Goal: Task Accomplishment & Management: Use online tool/utility

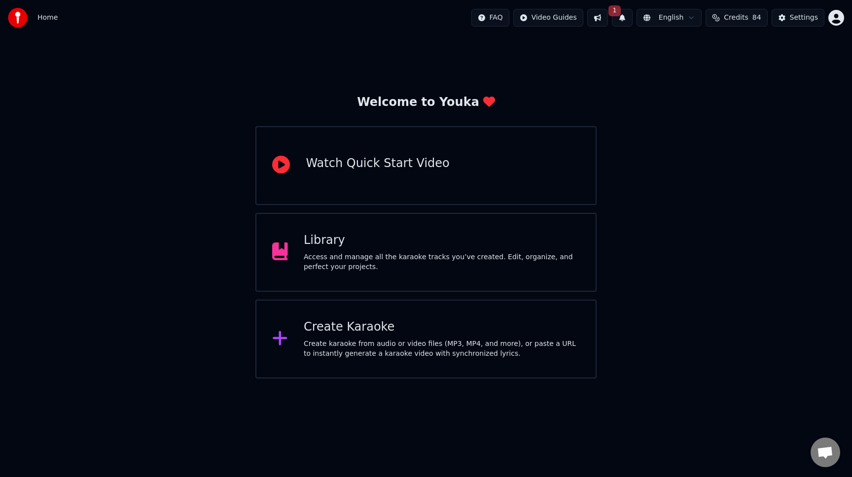
click at [467, 301] on div "Create Karaoke Create karaoke from audio or video files (MP3, MP4, and more), o…" at bounding box center [425, 339] width 341 height 79
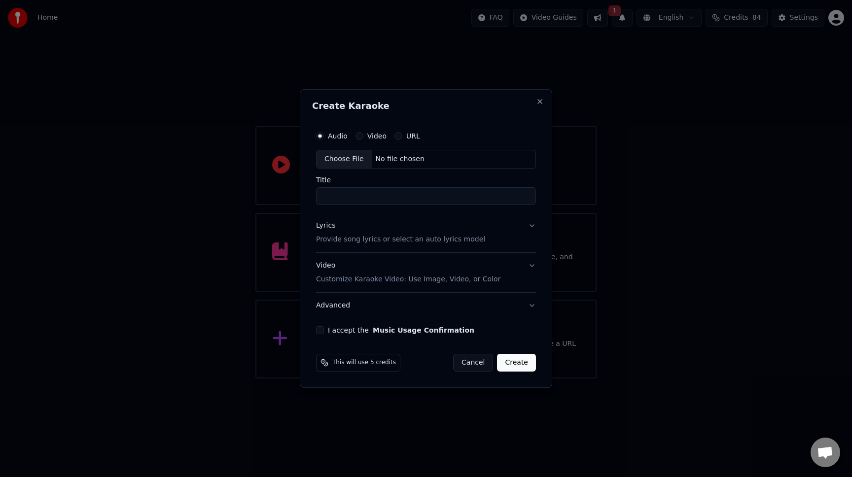
click at [348, 155] on div "Choose File" at bounding box center [344, 159] width 55 height 18
drag, startPoint x: 390, startPoint y: 200, endPoint x: 317, endPoint y: 199, distance: 73.0
click at [317, 199] on input "**********" at bounding box center [426, 196] width 224 height 18
drag, startPoint x: 341, startPoint y: 198, endPoint x: 432, endPoint y: 196, distance: 91.3
click at [432, 196] on input "**********" at bounding box center [426, 196] width 224 height 18
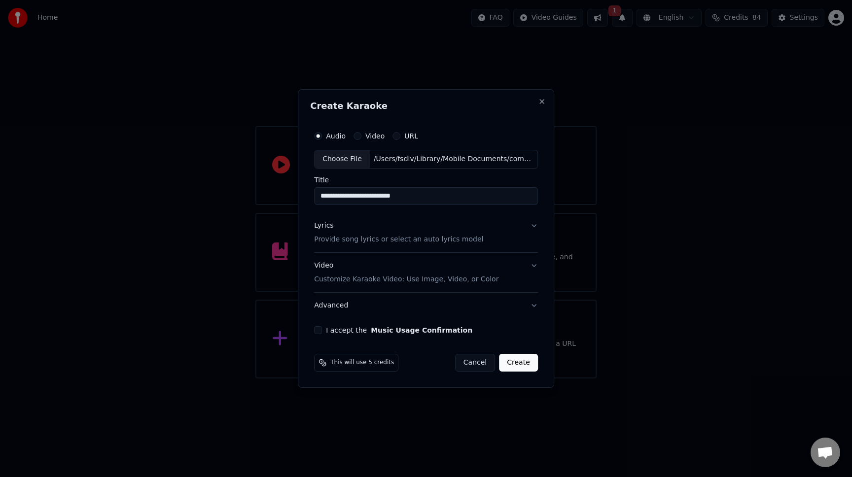
type input "**********"
click at [443, 225] on div "Lyrics Provide song lyrics or select an auto lyrics model" at bounding box center [398, 233] width 169 height 24
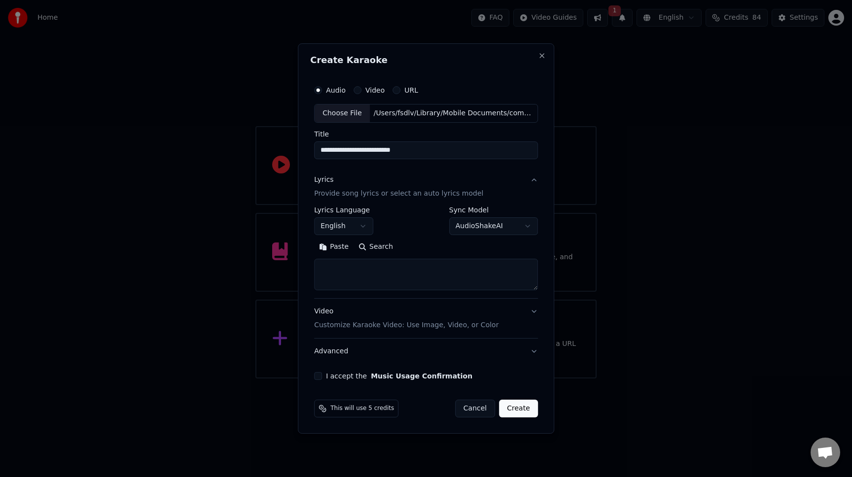
click at [461, 277] on textarea at bounding box center [426, 275] width 224 height 32
paste textarea "**********"
type textarea "**********"
click at [368, 228] on button "English" at bounding box center [343, 226] width 59 height 18
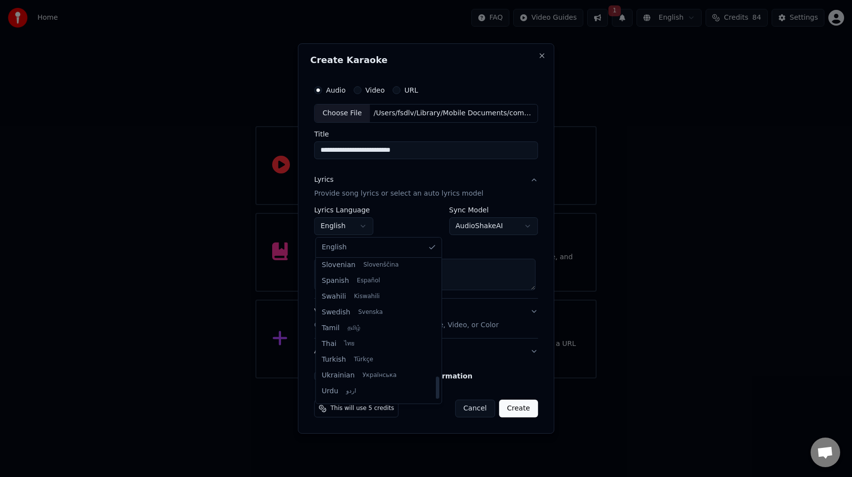
scroll to position [716, 0]
select select "**"
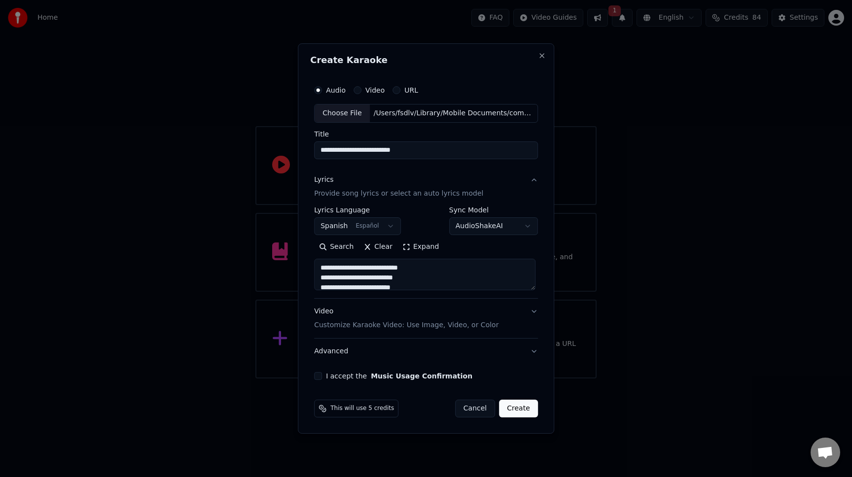
click at [378, 310] on div "Video Customize Karaoke Video: Use Image, Video, or Color" at bounding box center [406, 319] width 184 height 24
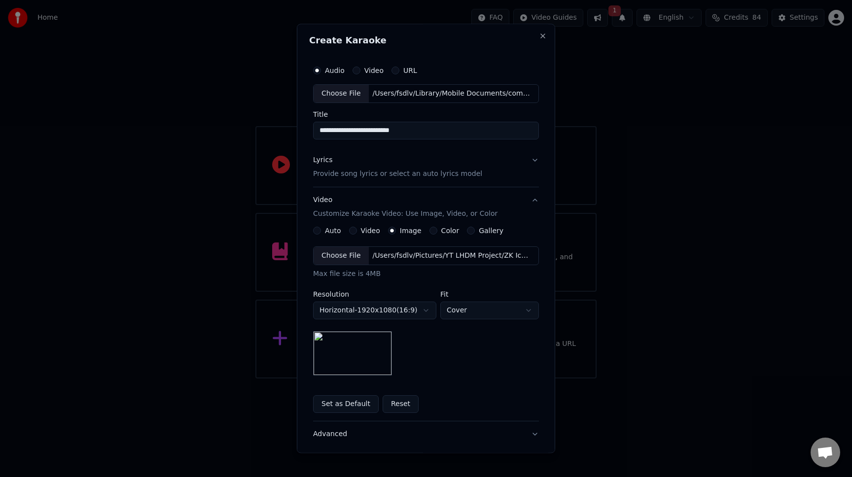
click at [341, 261] on div "Choose File" at bounding box center [341, 256] width 55 height 18
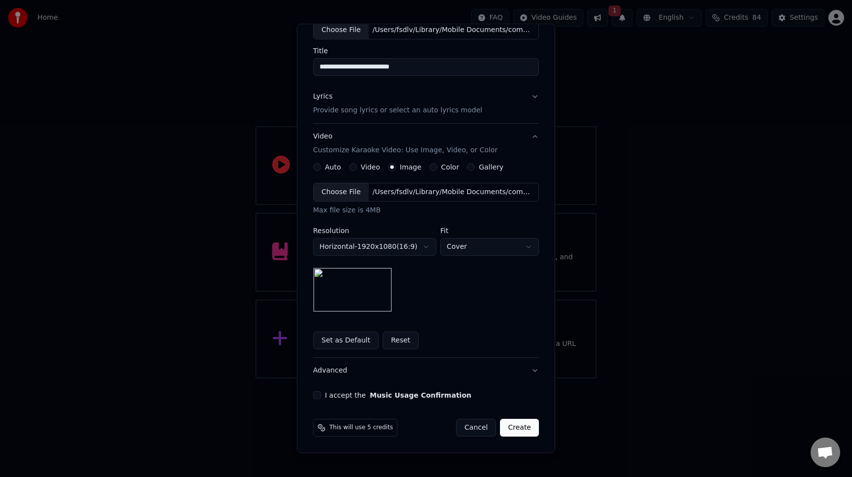
click at [349, 342] on button "Set as Default" at bounding box center [346, 341] width 66 height 18
click at [314, 397] on button "I accept the Music Usage Confirmation" at bounding box center [317, 396] width 8 height 8
click at [514, 427] on button "Create" at bounding box center [519, 428] width 39 height 18
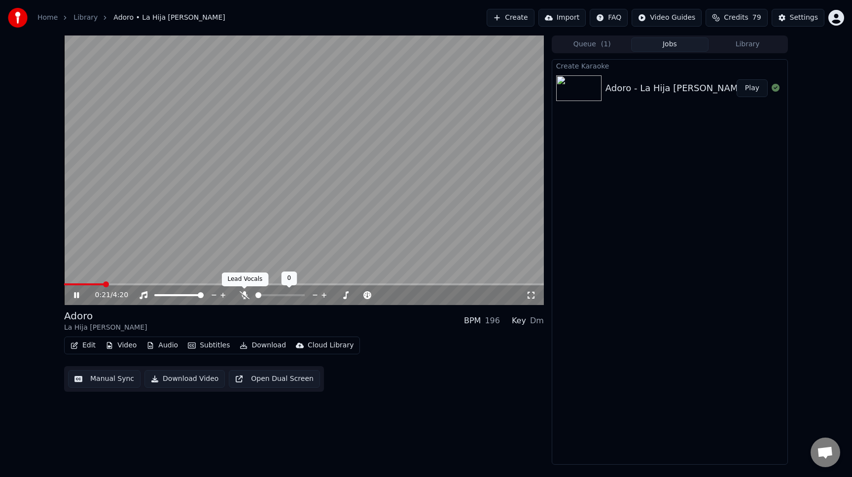
click at [247, 296] on icon at bounding box center [245, 295] width 10 height 8
click at [245, 296] on icon at bounding box center [244, 295] width 5 height 8
click at [257, 285] on span at bounding box center [192, 285] width 256 height 2
click at [232, 285] on span at bounding box center [162, 285] width 197 height 2
click at [243, 295] on icon at bounding box center [245, 295] width 10 height 8
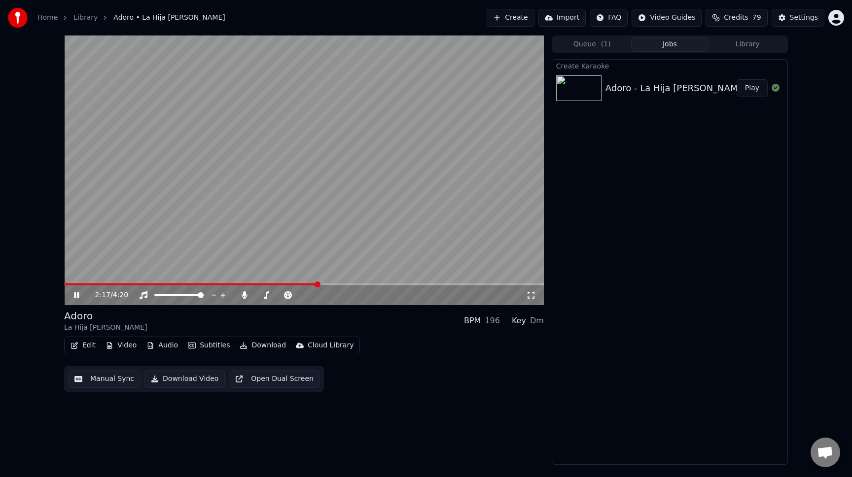
click at [381, 282] on video at bounding box center [304, 171] width 480 height 270
click at [380, 256] on video at bounding box center [304, 171] width 480 height 270
click at [382, 284] on span at bounding box center [304, 285] width 480 height 2
click at [408, 201] on video at bounding box center [304, 171] width 480 height 270
click at [270, 346] on button "Download" at bounding box center [263, 346] width 54 height 14
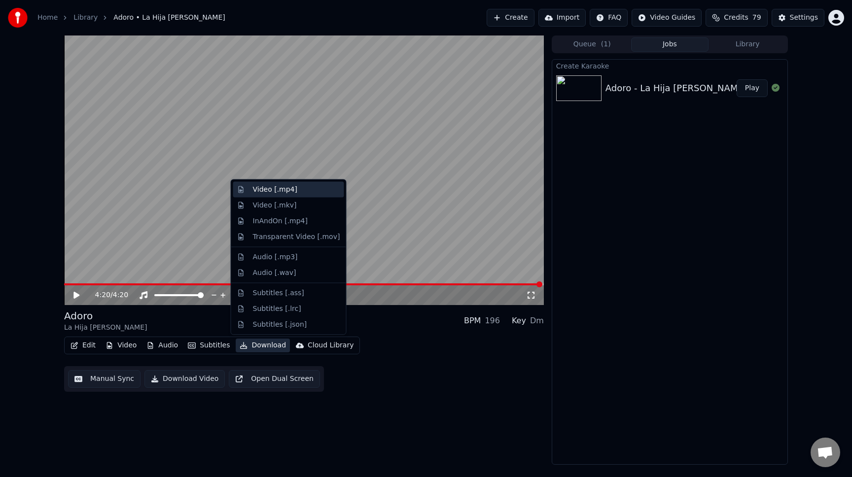
click at [267, 190] on div "Video [.mp4]" at bounding box center [275, 190] width 44 height 10
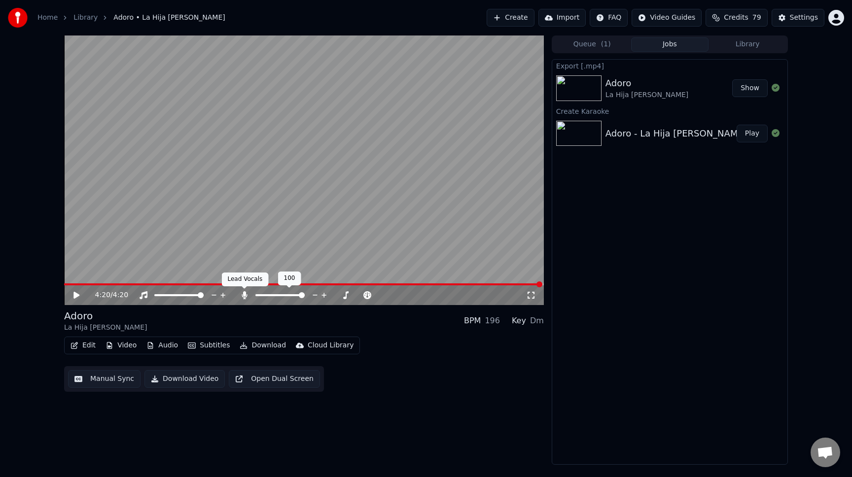
click at [242, 297] on icon at bounding box center [244, 295] width 5 height 8
click at [263, 345] on button "Download" at bounding box center [263, 346] width 54 height 14
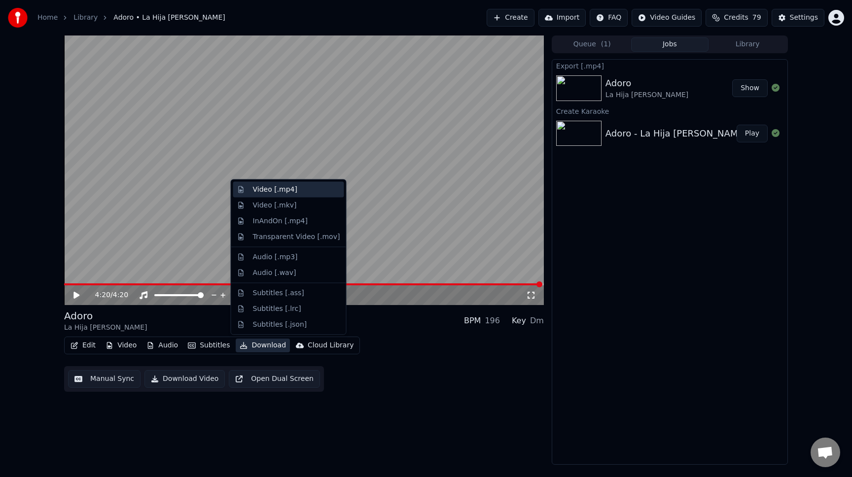
click at [266, 185] on div "Video [.mp4]" at bounding box center [275, 190] width 44 height 10
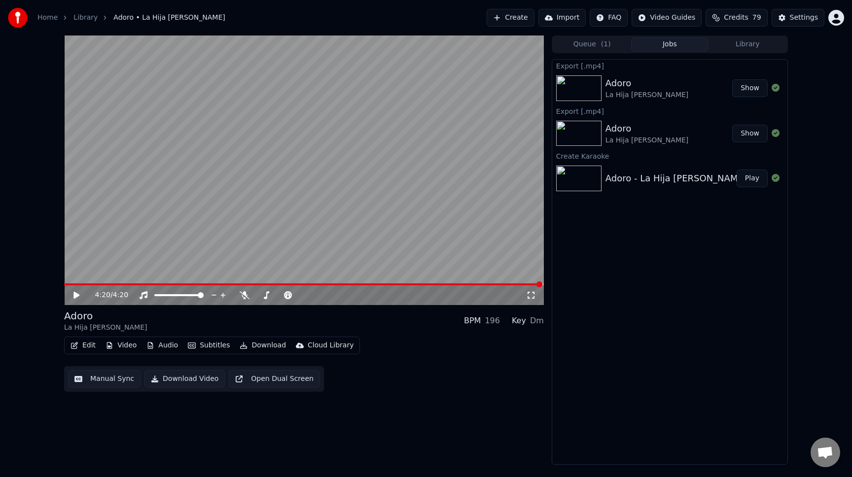
click at [79, 296] on icon at bounding box center [83, 295] width 23 height 8
click at [267, 284] on span at bounding box center [304, 285] width 480 height 2
click at [77, 297] on icon at bounding box center [76, 295] width 6 height 7
click at [77, 297] on icon at bounding box center [76, 295] width 5 height 6
click at [261, 347] on button "Download" at bounding box center [263, 346] width 54 height 14
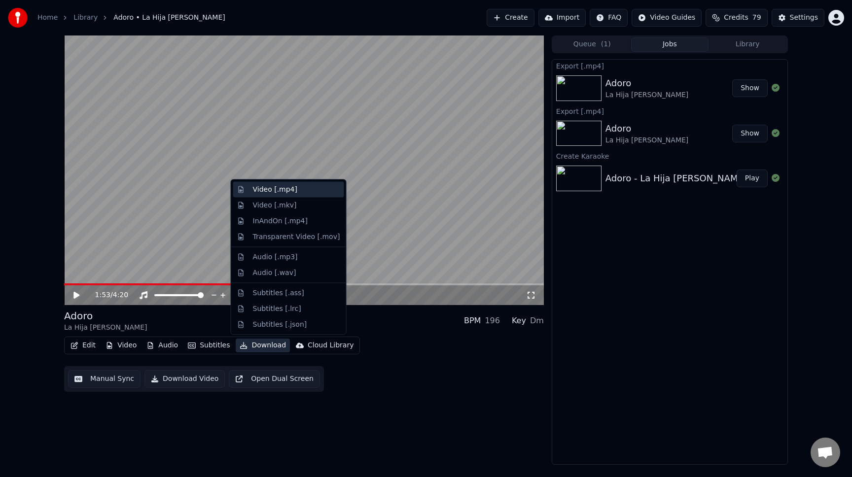
click at [269, 192] on div "Video [.mp4]" at bounding box center [275, 190] width 44 height 10
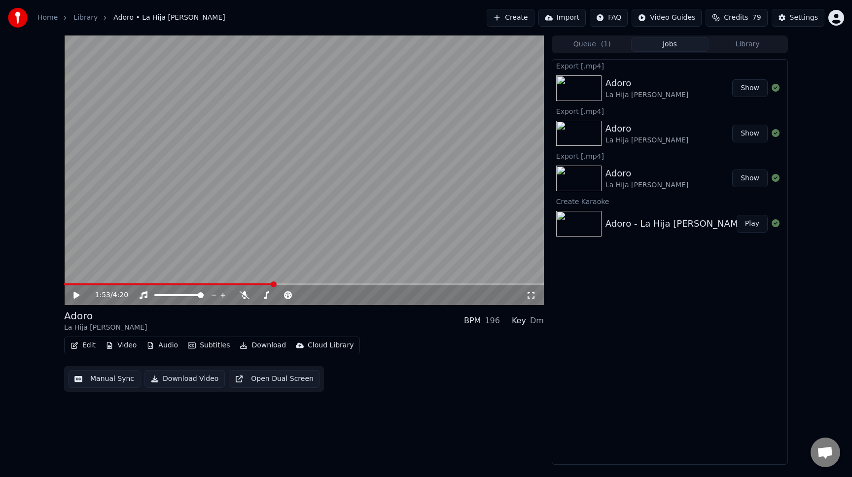
click at [345, 208] on video at bounding box center [304, 171] width 480 height 270
click at [246, 297] on icon at bounding box center [245, 295] width 10 height 8
click at [335, 295] on icon at bounding box center [336, 295] width 5 height 1
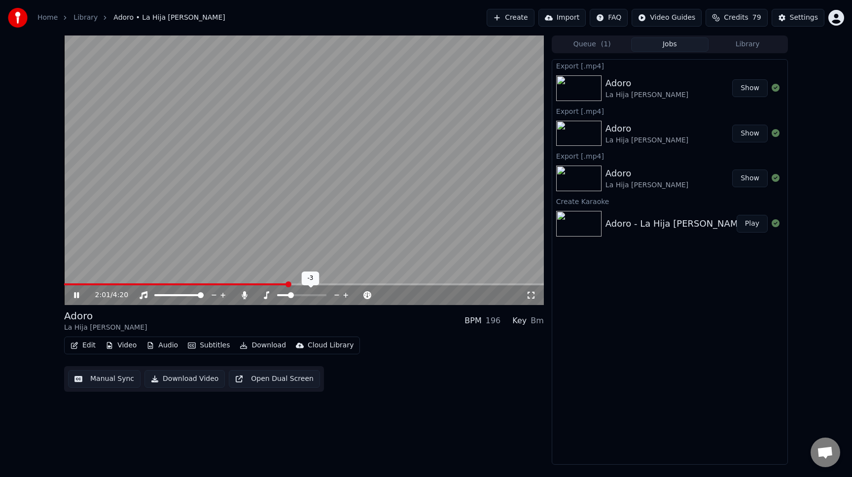
click at [335, 295] on icon at bounding box center [336, 295] width 5 height 1
click at [236, 285] on span at bounding box center [150, 285] width 173 height 2
click at [66, 285] on span at bounding box center [193, 285] width 259 height 2
click at [64, 285] on span at bounding box center [64, 285] width 0 height 2
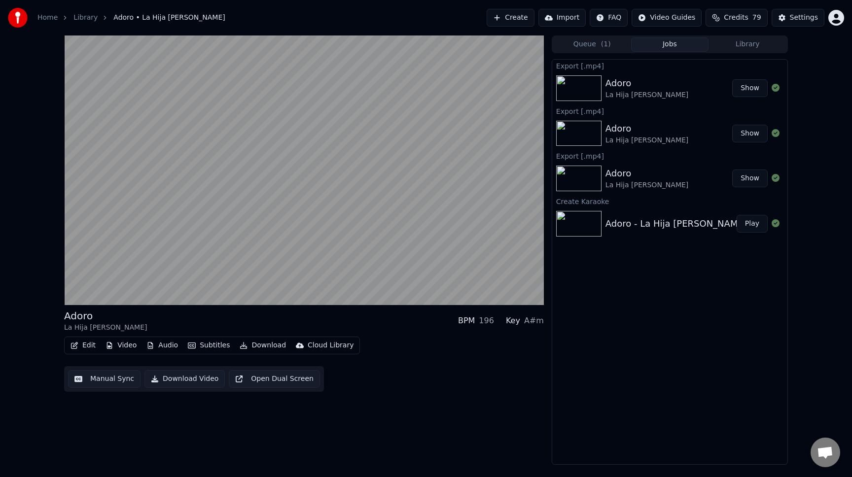
click at [89, 346] on button "Edit" at bounding box center [83, 346] width 33 height 14
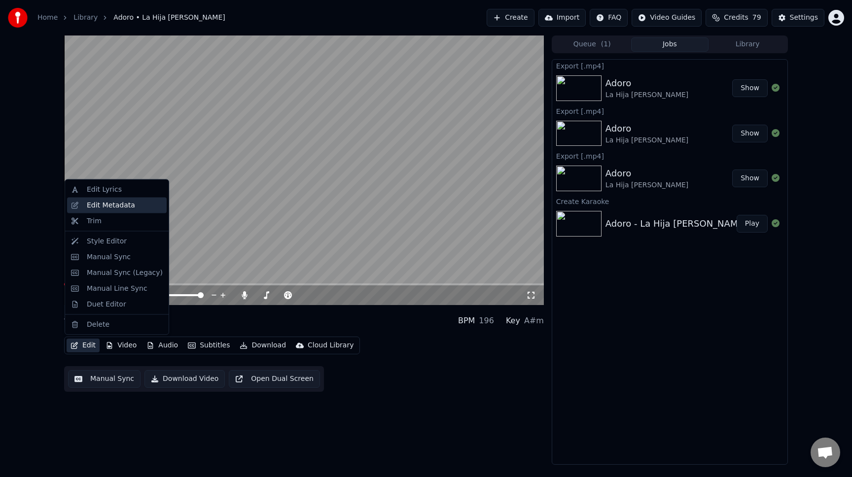
click at [100, 210] on div "Edit Metadata" at bounding box center [111, 205] width 48 height 10
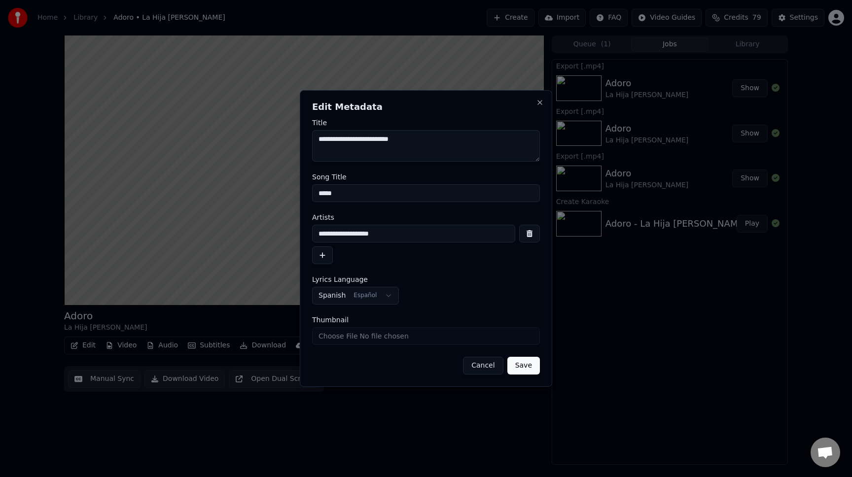
drag, startPoint x: 412, startPoint y: 142, endPoint x: 340, endPoint y: 144, distance: 72.5
click at [340, 144] on textarea "**********" at bounding box center [426, 146] width 228 height 32
type textarea "**********"
click at [522, 366] on button "Save" at bounding box center [523, 366] width 33 height 18
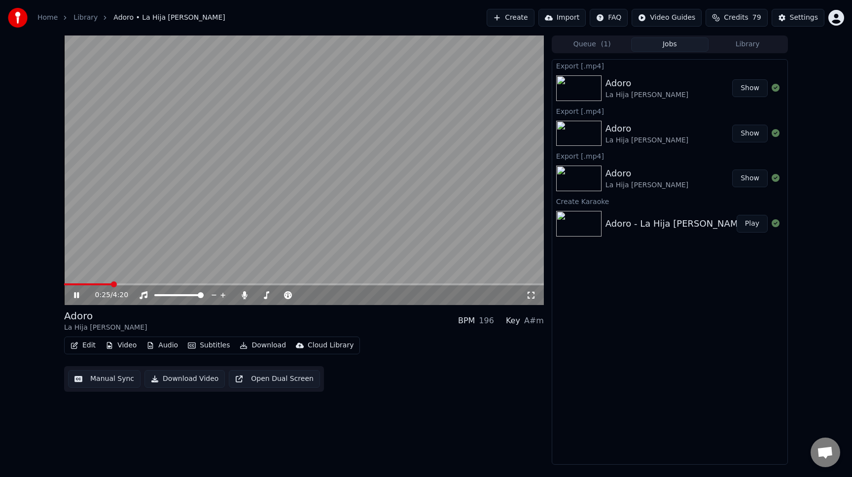
click at [64, 286] on span at bounding box center [304, 285] width 480 height 2
click at [64, 284] on span at bounding box center [67, 285] width 6 height 6
click at [94, 286] on span at bounding box center [304, 285] width 480 height 2
click at [65, 284] on span at bounding box center [65, 285] width 2 height 2
click at [64, 284] on span at bounding box center [64, 285] width 0 height 2
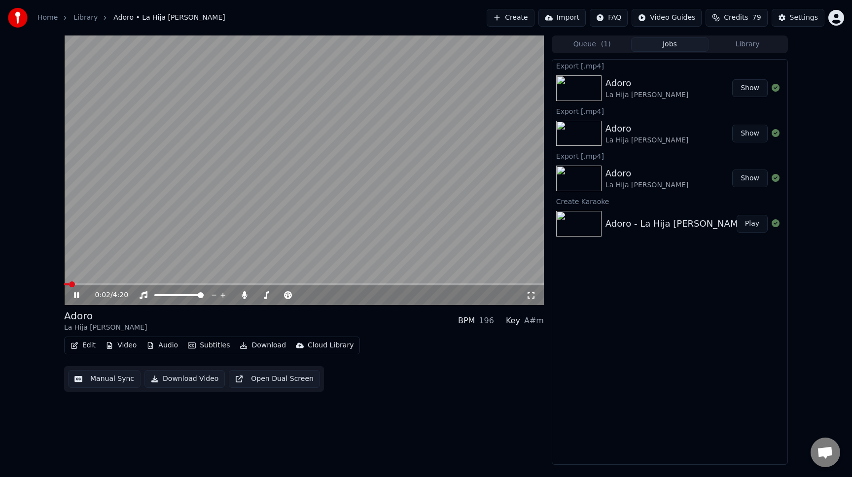
click at [88, 349] on button "Edit" at bounding box center [83, 346] width 33 height 14
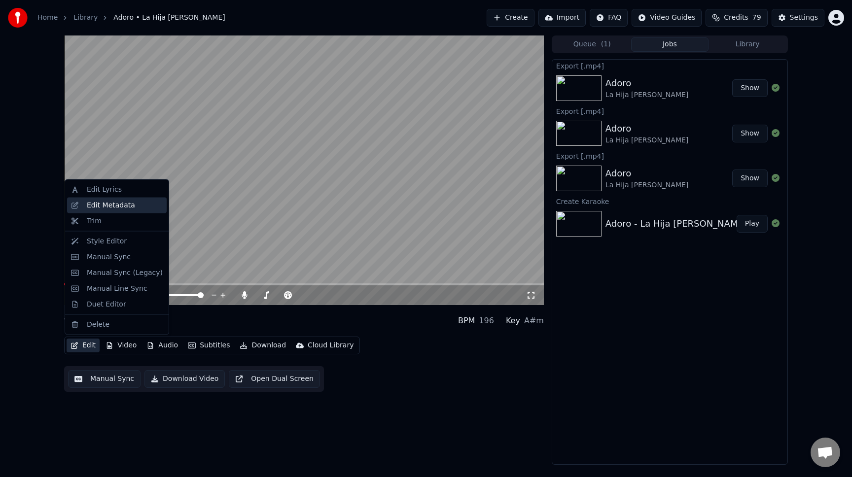
click at [94, 202] on div "Edit Metadata" at bounding box center [111, 205] width 48 height 10
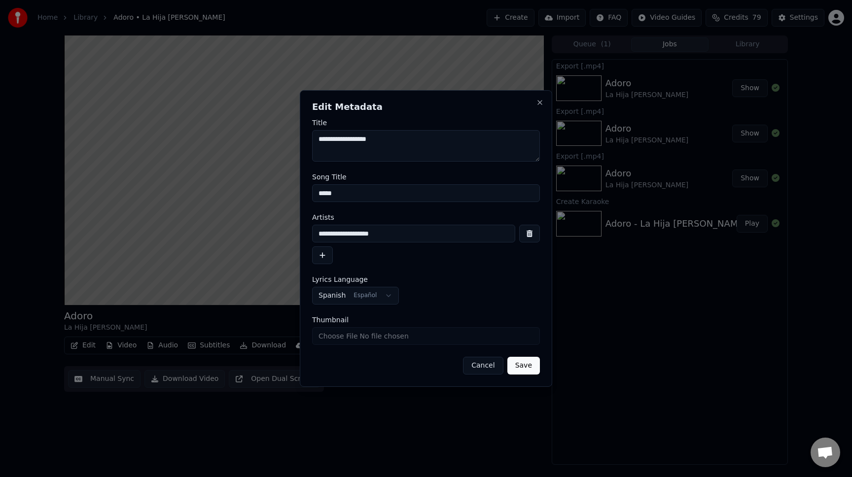
click at [375, 195] on input "*****" at bounding box center [426, 193] width 228 height 18
type input "**********"
click at [525, 368] on button "Save" at bounding box center [523, 366] width 33 height 18
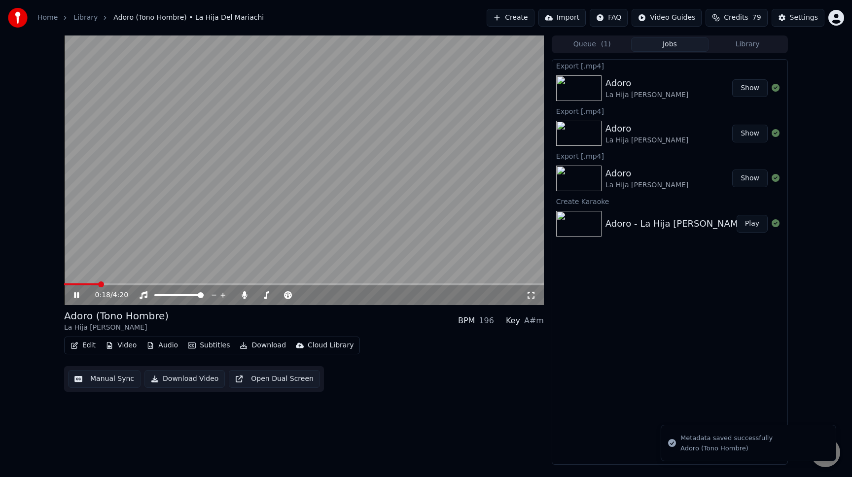
click at [65, 285] on span at bounding box center [81, 285] width 35 height 2
click at [161, 284] on span at bounding box center [304, 285] width 480 height 2
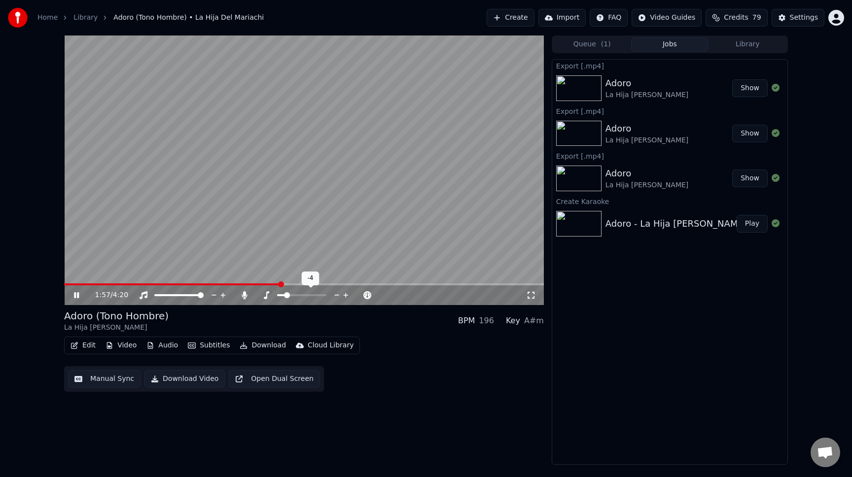
click at [338, 295] on icon at bounding box center [336, 295] width 9 height 10
click at [67, 285] on span at bounding box center [175, 285] width 223 height 2
click at [64, 285] on span at bounding box center [64, 285] width 0 height 2
click at [245, 296] on icon at bounding box center [244, 295] width 5 height 8
click at [344, 295] on icon at bounding box center [345, 295] width 9 height 10
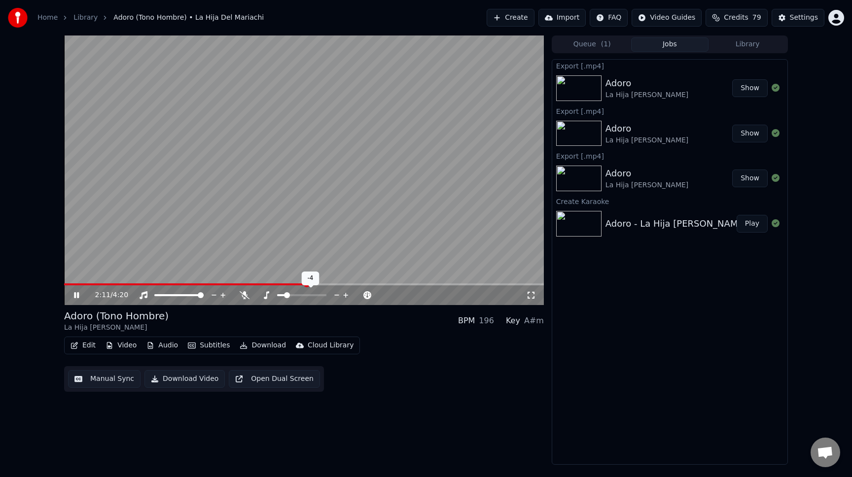
click at [336, 296] on icon at bounding box center [336, 295] width 9 height 10
click at [371, 131] on video at bounding box center [304, 171] width 480 height 270
click at [272, 349] on button "Download" at bounding box center [263, 346] width 54 height 14
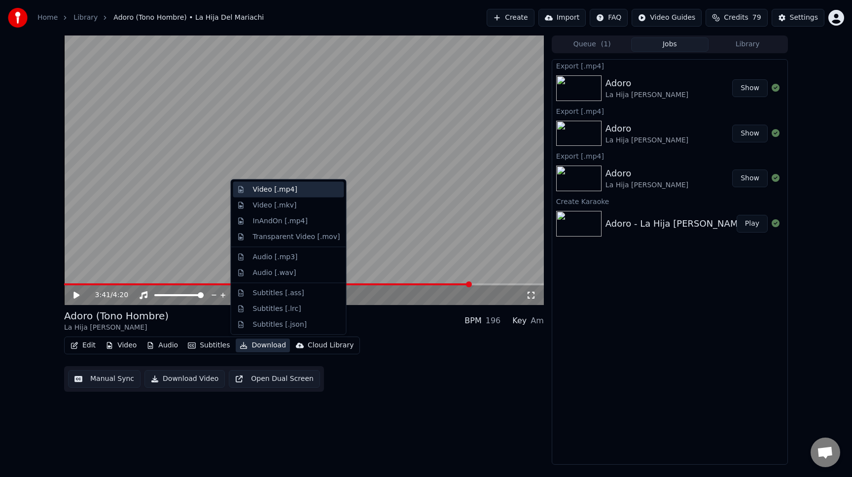
click at [277, 190] on div "Video [.mp4]" at bounding box center [275, 190] width 44 height 10
